Goal: Task Accomplishment & Management: Complete application form

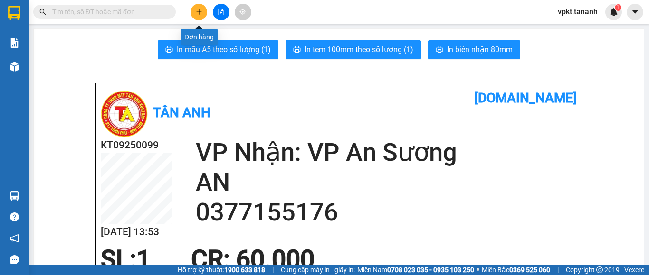
click at [197, 14] on icon "plus" at bounding box center [199, 12] width 7 height 7
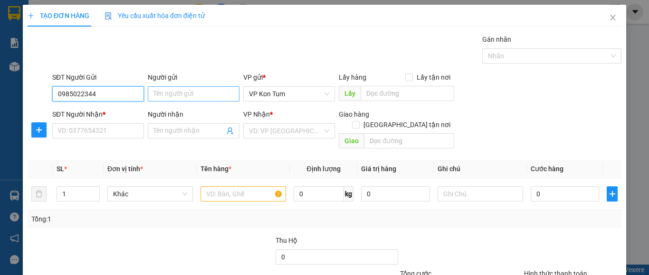
type input "0985022344"
click at [184, 94] on input "Người gửi" at bounding box center [194, 93] width 92 height 15
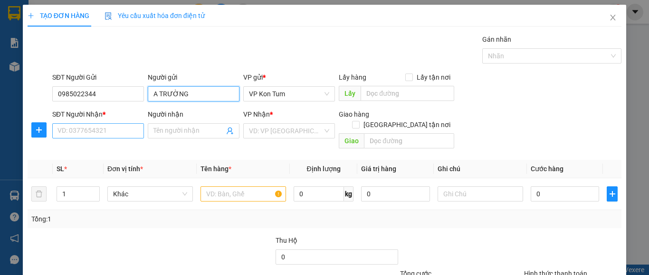
type input "A TRƯỜNG"
click at [111, 131] on input "SĐT Người Nhận *" at bounding box center [98, 130] width 92 height 15
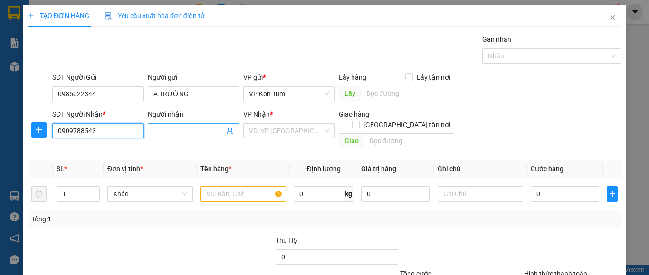
type input "0909788543"
click at [181, 131] on input "Người nhận" at bounding box center [188, 131] width 71 height 10
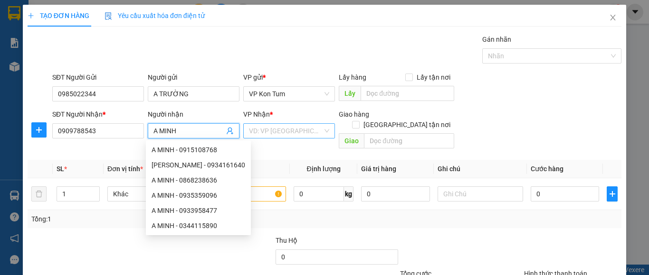
type input "A MINH"
click at [302, 132] on input "search" at bounding box center [286, 131] width 74 height 14
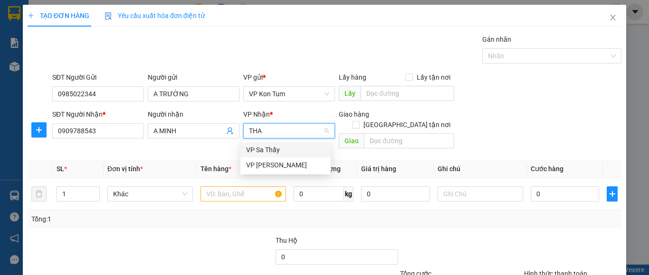
type input "THAN"
click at [277, 148] on div "VP [PERSON_NAME]" at bounding box center [285, 150] width 79 height 10
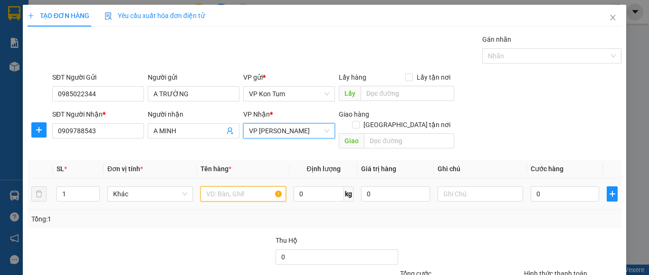
click at [225, 187] on input "text" at bounding box center [242, 194] width 85 height 15
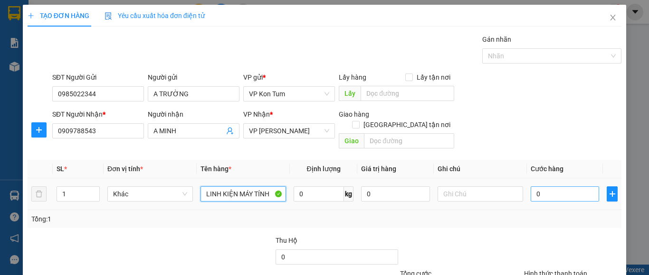
type input "LINH KIỆN MÁY TÍNH"
click at [546, 187] on input "0" at bounding box center [564, 194] width 68 height 15
type input "6"
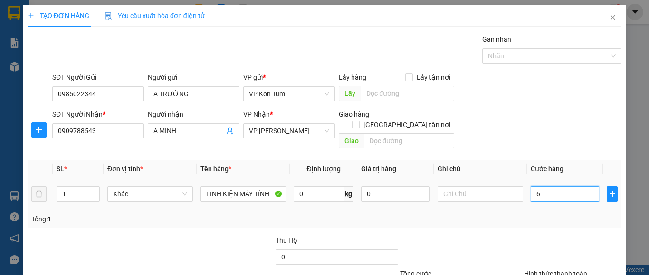
type input "60"
type input "600"
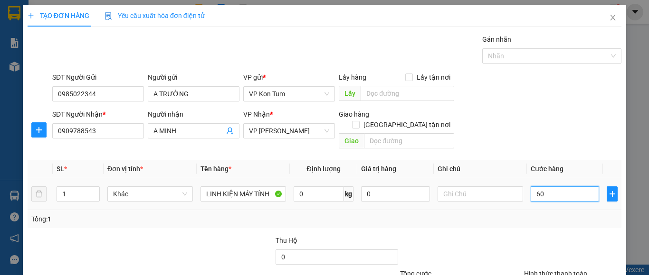
type input "600"
type input "6.000"
type input "60.000"
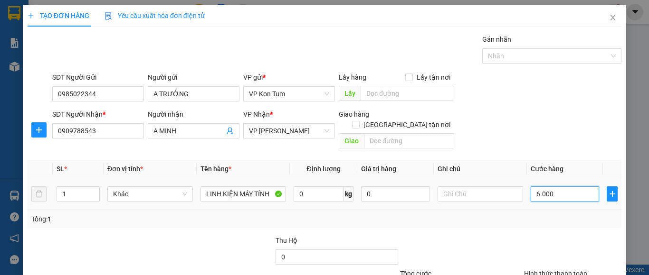
type input "60.000"
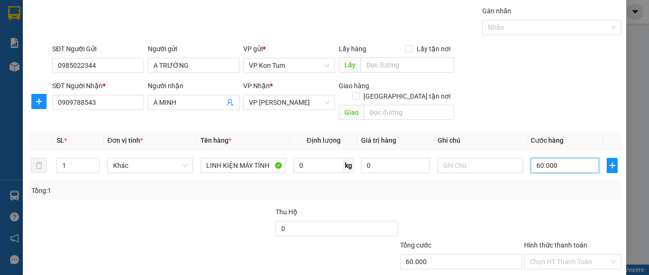
scroll to position [76, 0]
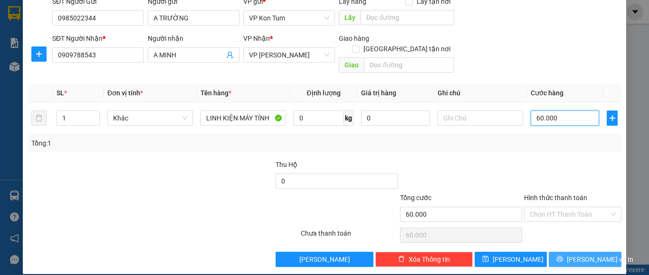
type input "60.000"
click at [582, 254] on span "[PERSON_NAME] và In" at bounding box center [599, 259] width 66 height 10
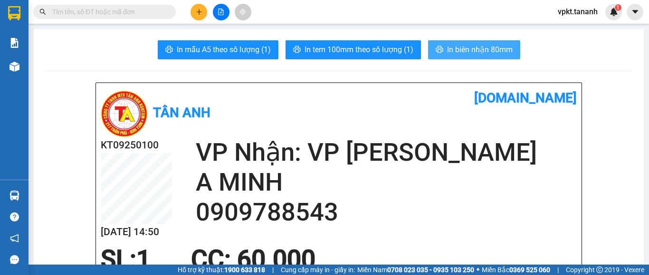
click at [469, 48] on span "In biên nhận 80mm" at bounding box center [480, 50] width 66 height 12
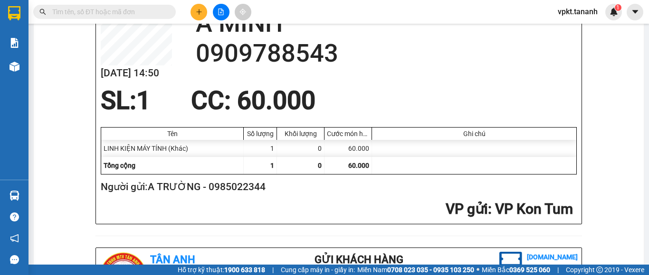
scroll to position [142, 0]
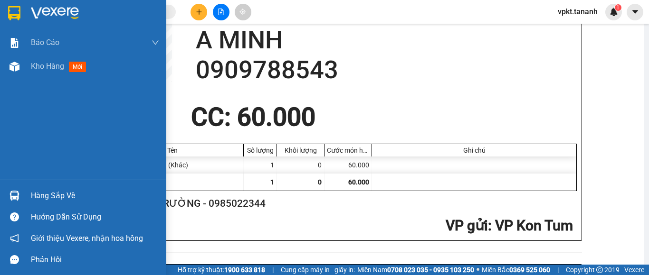
click at [18, 12] on img at bounding box center [14, 13] width 12 height 14
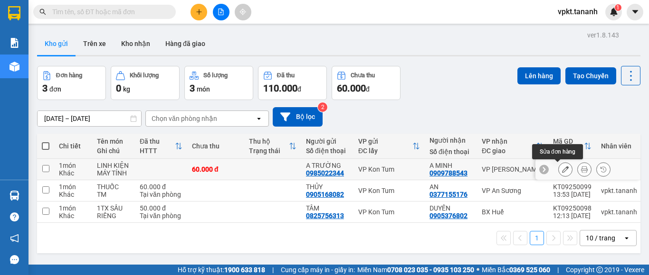
click at [562, 169] on icon at bounding box center [565, 169] width 7 height 7
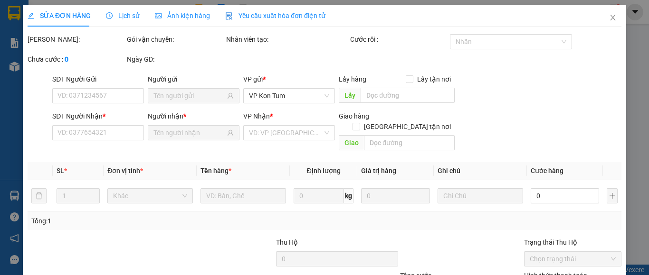
type input "0985022344"
type input "0909788543"
type input "60.000"
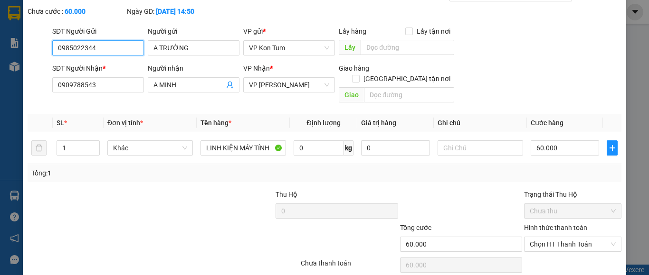
scroll to position [73, 0]
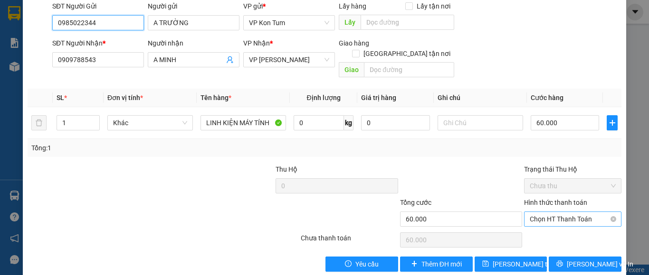
click at [542, 212] on span "Chọn HT Thanh Toán" at bounding box center [572, 219] width 86 height 14
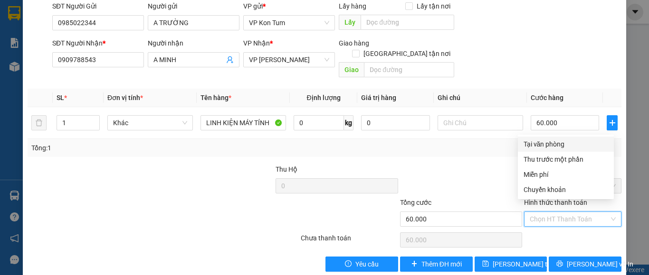
click at [547, 146] on div "Tại văn phòng" at bounding box center [565, 144] width 85 height 10
type input "0"
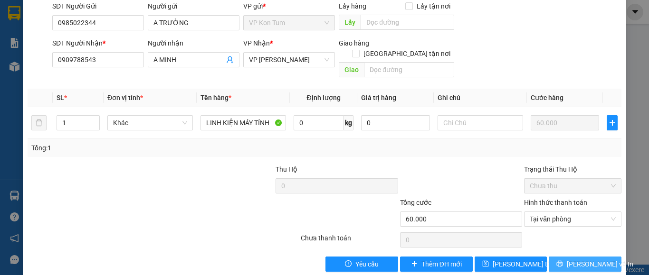
click at [582, 260] on button "[PERSON_NAME] và In" at bounding box center [584, 264] width 73 height 15
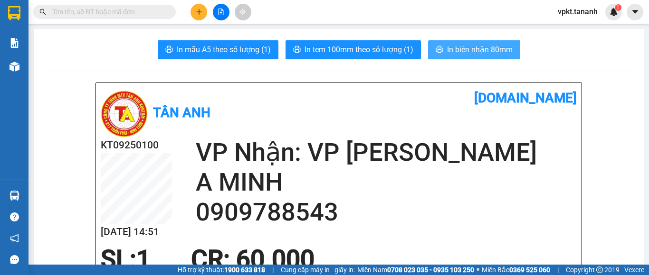
click at [435, 54] on span "printer" at bounding box center [439, 50] width 8 height 9
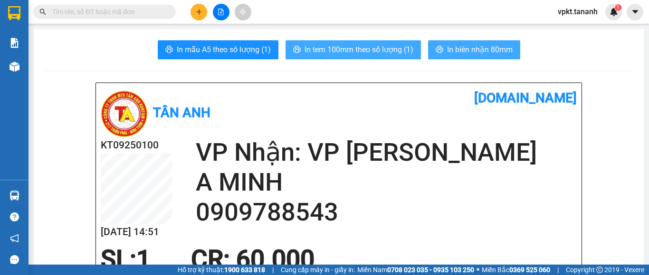
click at [334, 48] on span "In tem 100mm theo số lượng (1)" at bounding box center [358, 50] width 109 height 12
